Goal: Check status

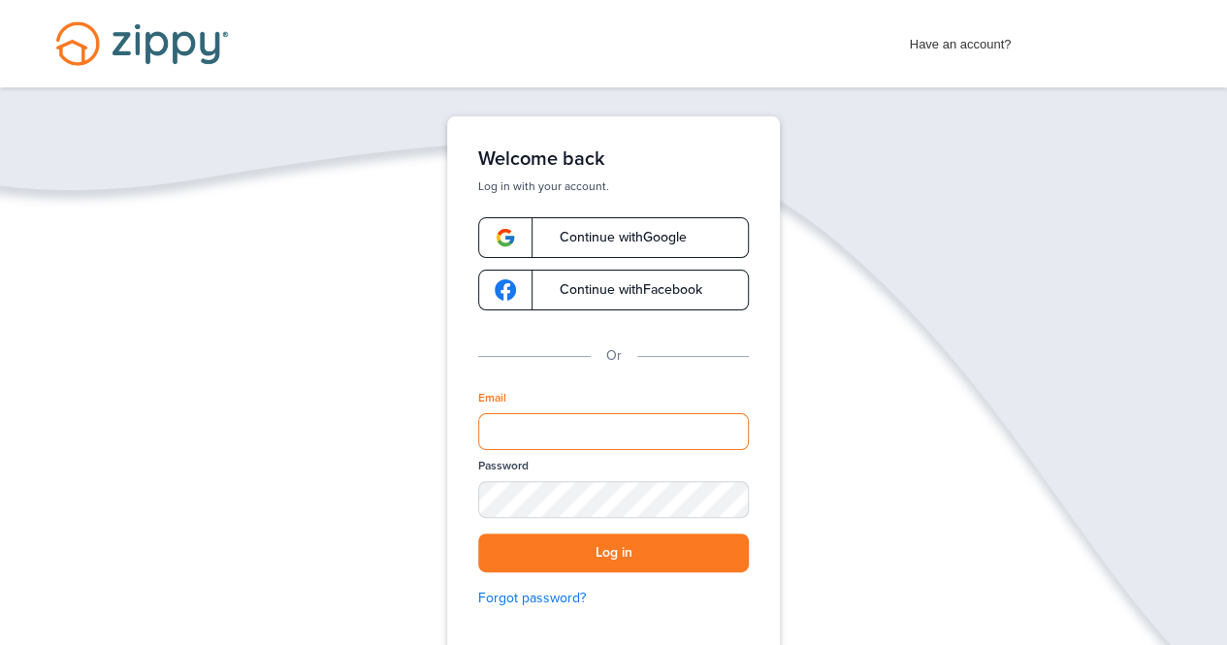
click at [544, 431] on input "Email" at bounding box center [613, 431] width 271 height 37
type input "**********"
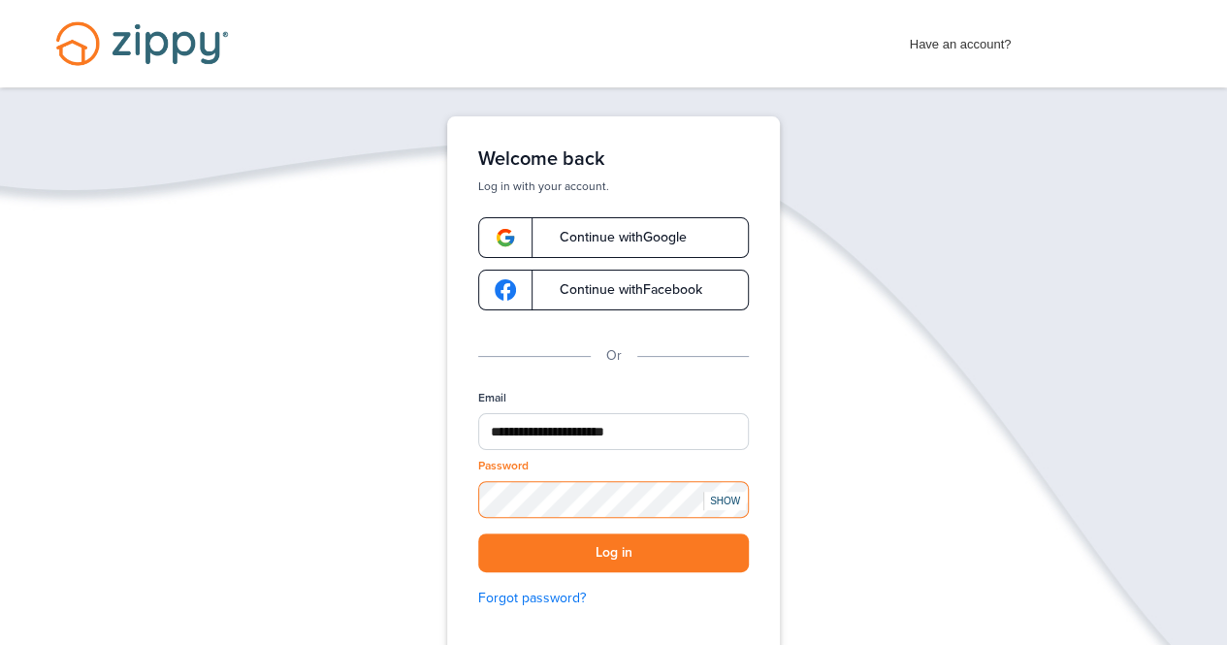
click at [478, 533] on button "Log in" at bounding box center [613, 553] width 271 height 40
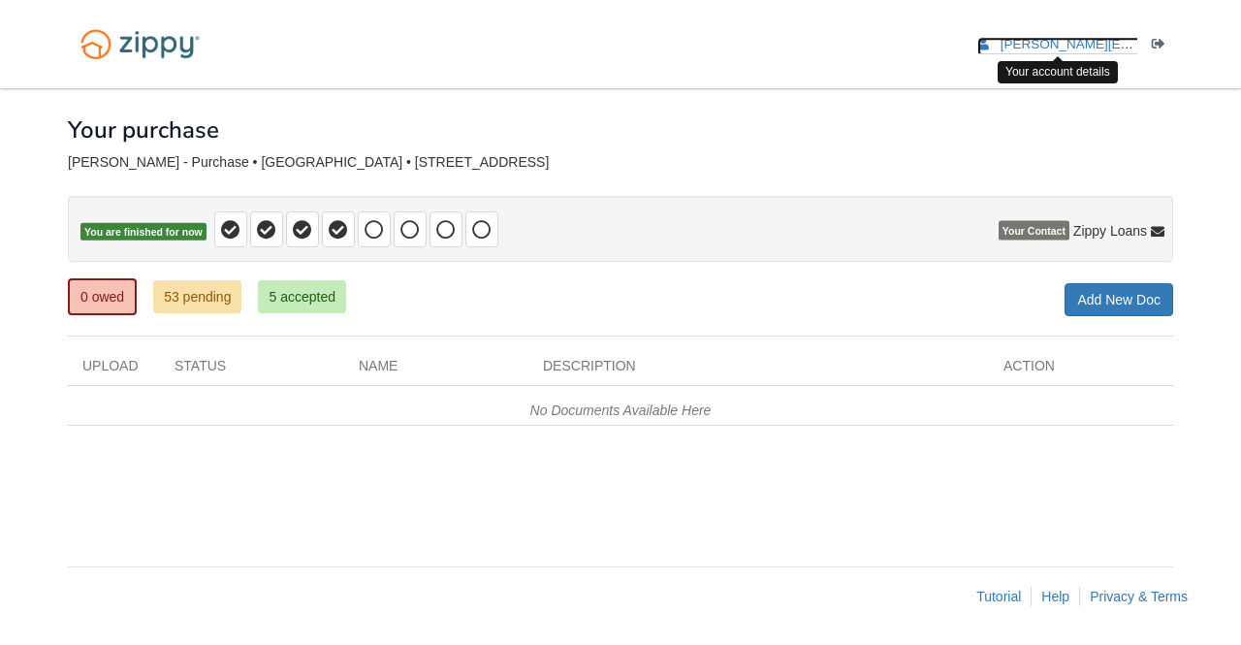
click at [1053, 48] on span "[PERSON_NAME][EMAIL_ADDRESS][PERSON_NAME][DOMAIN_NAME]" at bounding box center [1219, 44] width 437 height 15
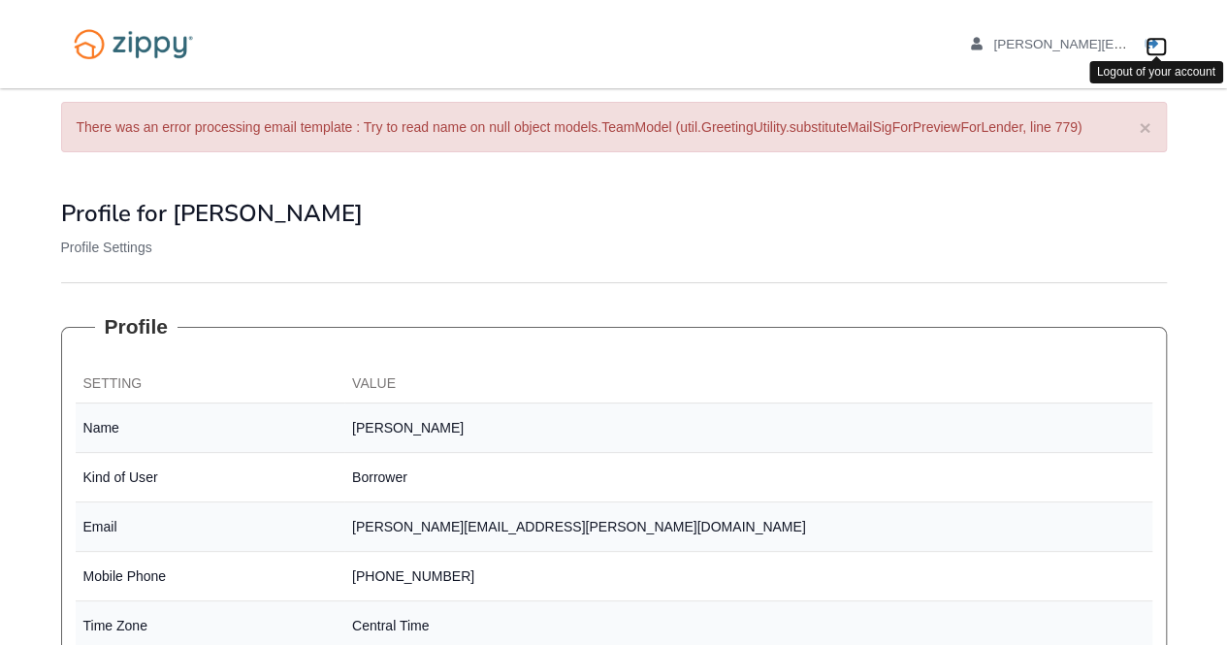
click at [1149, 39] on icon "Log out" at bounding box center [1152, 45] width 14 height 14
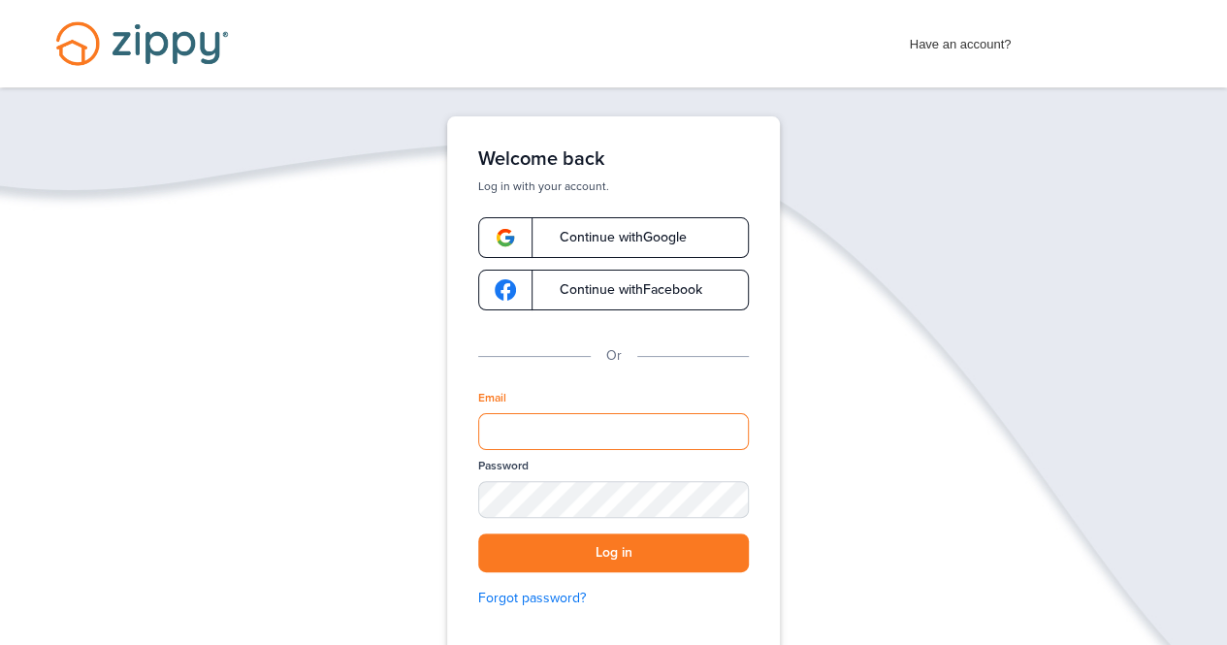
click at [593, 440] on input "Email" at bounding box center [613, 431] width 271 height 37
type input "**********"
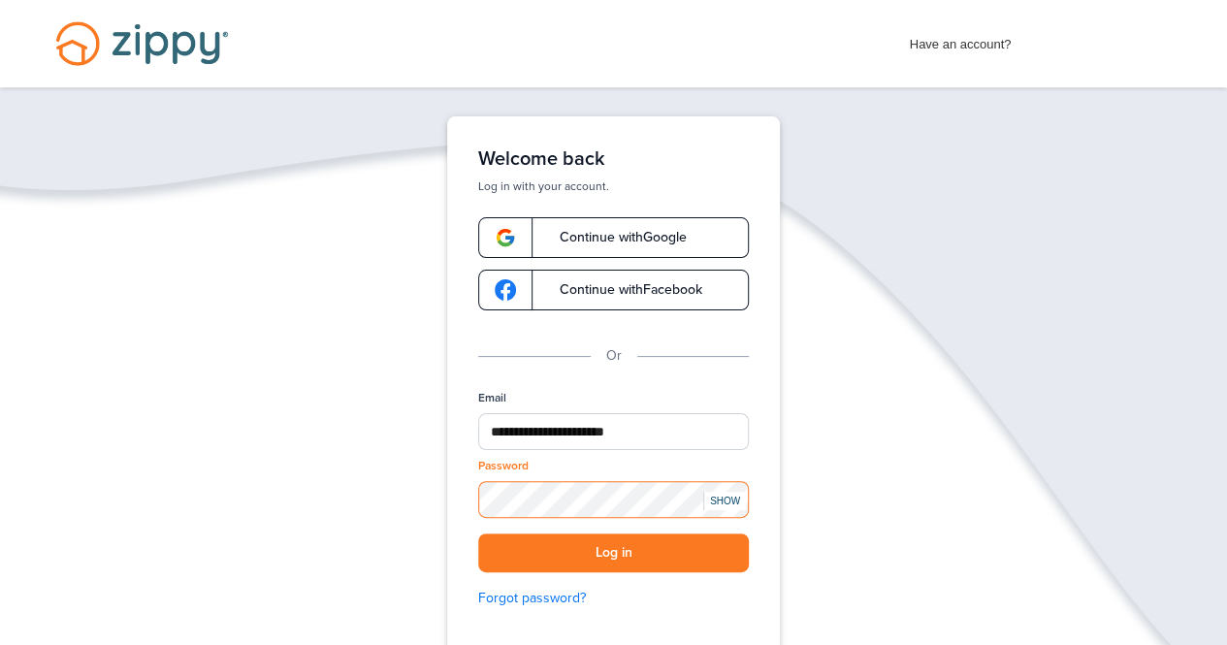
click at [478, 533] on button "Log in" at bounding box center [613, 553] width 271 height 40
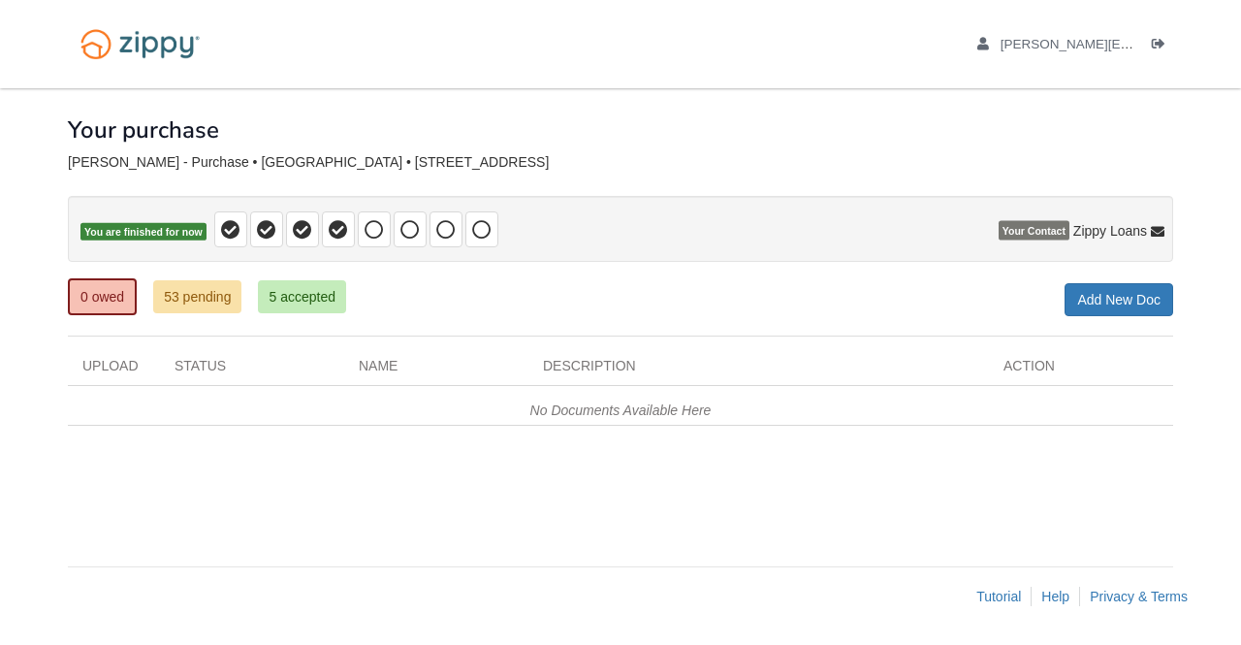
click at [553, 306] on div "0 owed 53 pending 5 accepted My Estimated Payment × My Estimated Payment Add Ne…" at bounding box center [621, 298] width 1106 height 35
click at [103, 297] on link "0 owed" at bounding box center [102, 296] width 69 height 37
click at [105, 304] on link "0 owed" at bounding box center [102, 296] width 69 height 37
click at [92, 300] on link "0 owed" at bounding box center [102, 296] width 69 height 37
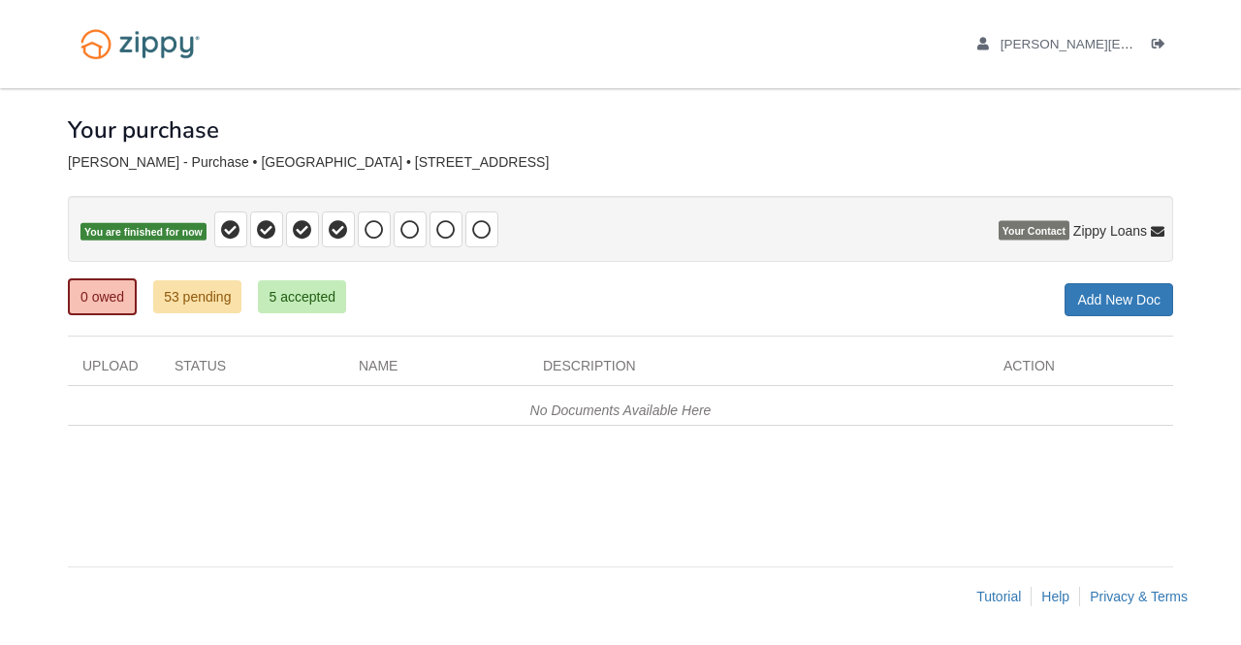
click at [107, 360] on div "Upload" at bounding box center [114, 370] width 92 height 29
click at [205, 360] on div "Status" at bounding box center [252, 370] width 184 height 29
click at [397, 365] on div "Name" at bounding box center [436, 370] width 184 height 29
click at [572, 369] on div "Description" at bounding box center [759, 370] width 461 height 29
click at [1035, 358] on div "Action" at bounding box center [1081, 370] width 184 height 29
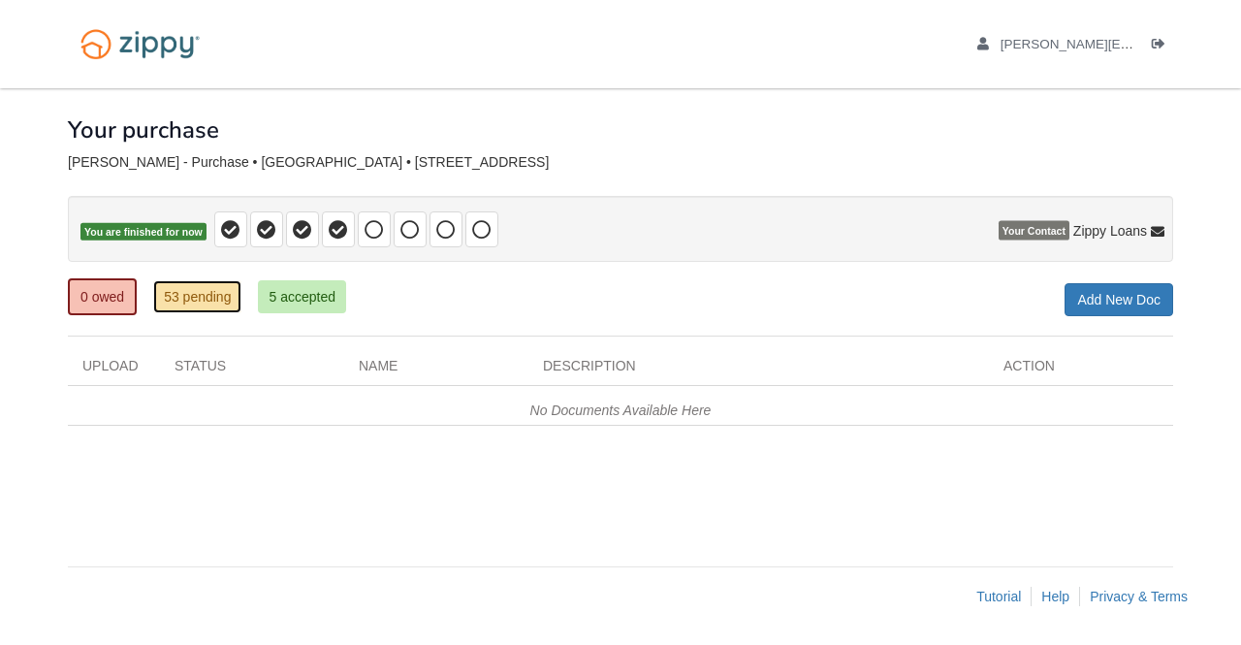
click at [183, 283] on link "53 pending" at bounding box center [197, 296] width 88 height 33
